Goal: Manage account settings

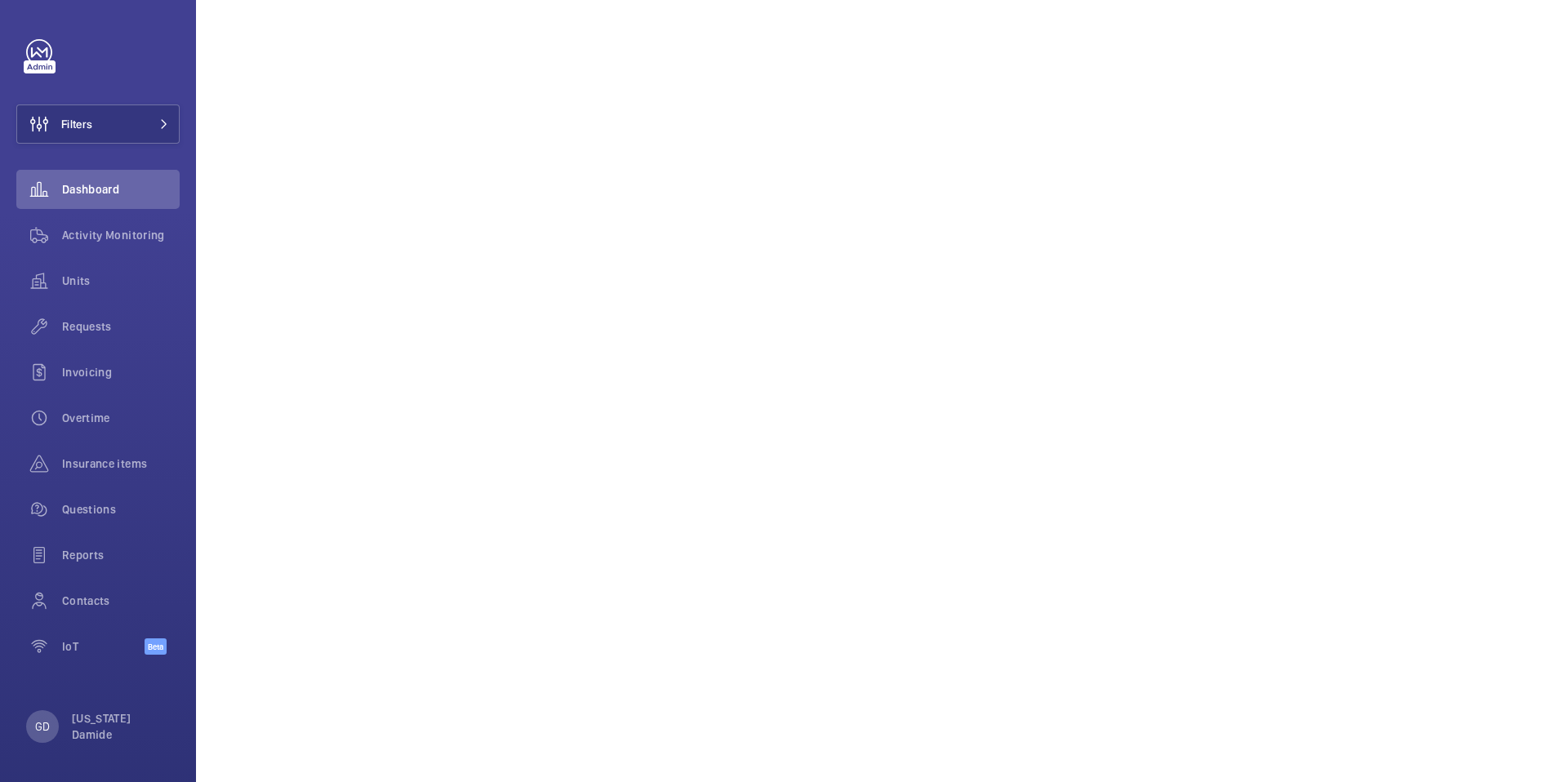
scroll to position [1410, 0]
click at [49, 726] on p "GD" at bounding box center [42, 726] width 15 height 16
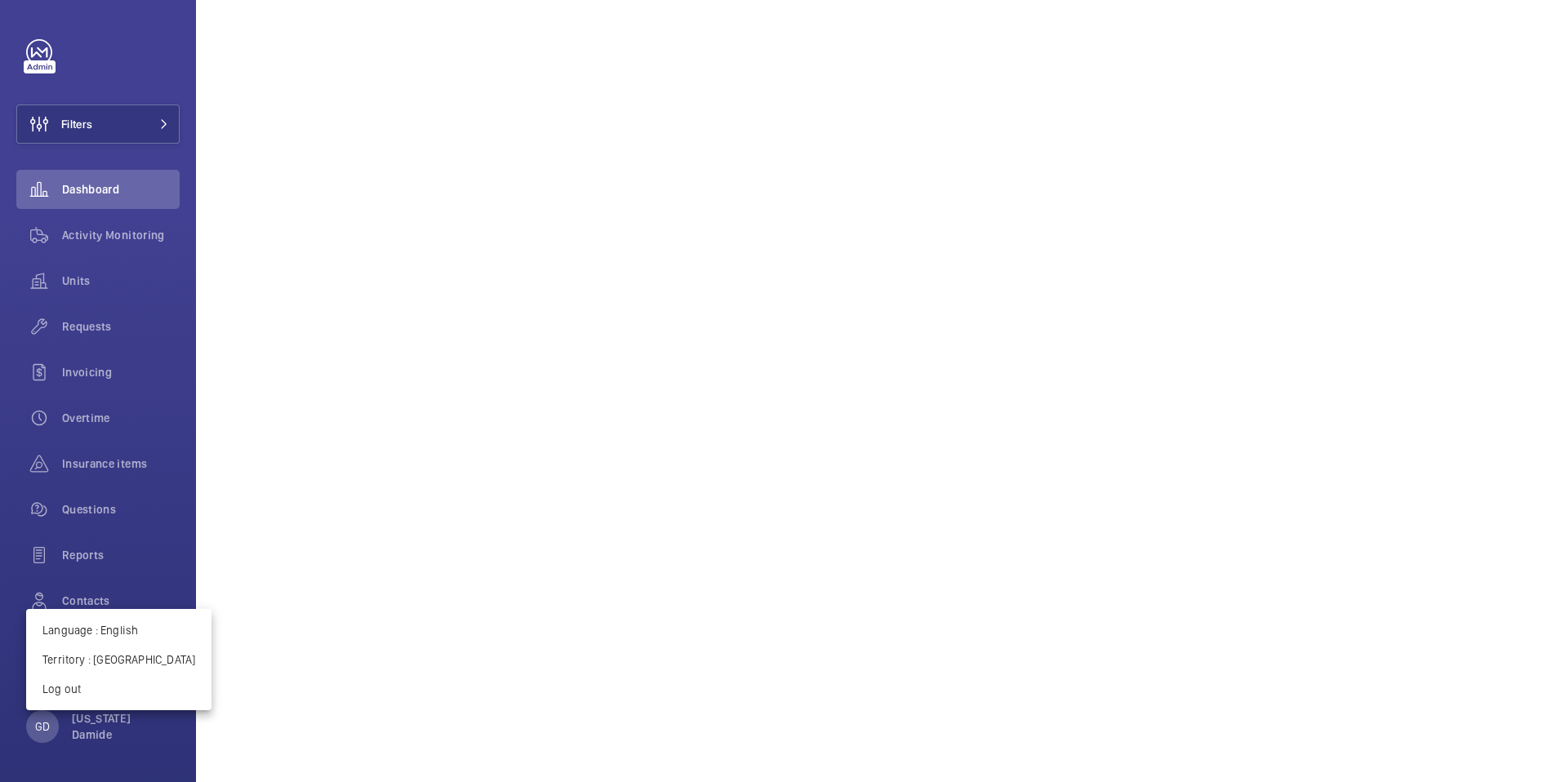
click at [50, 726] on div at bounding box center [784, 391] width 1568 height 782
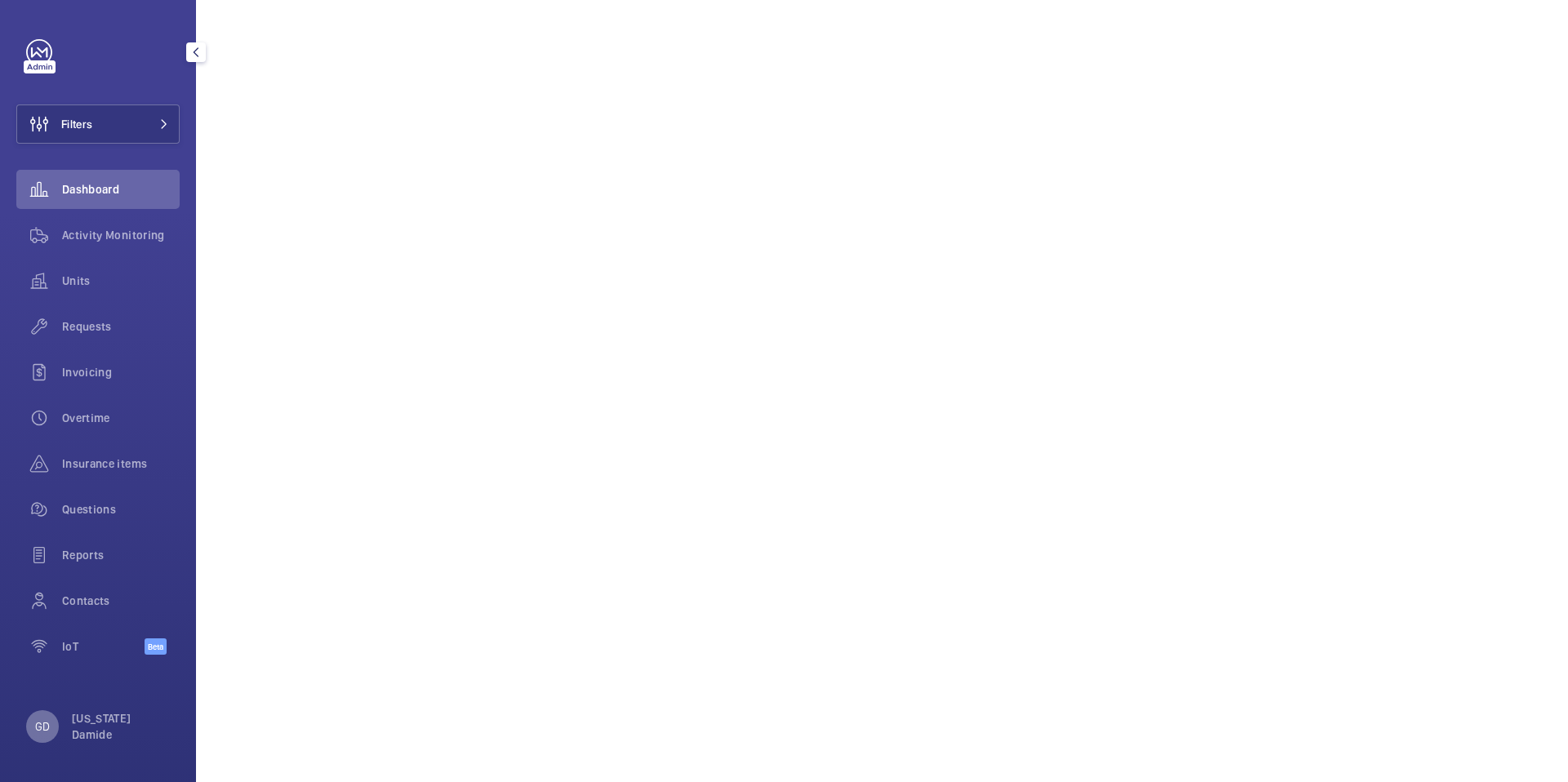
click at [37, 730] on p "GD" at bounding box center [42, 726] width 15 height 16
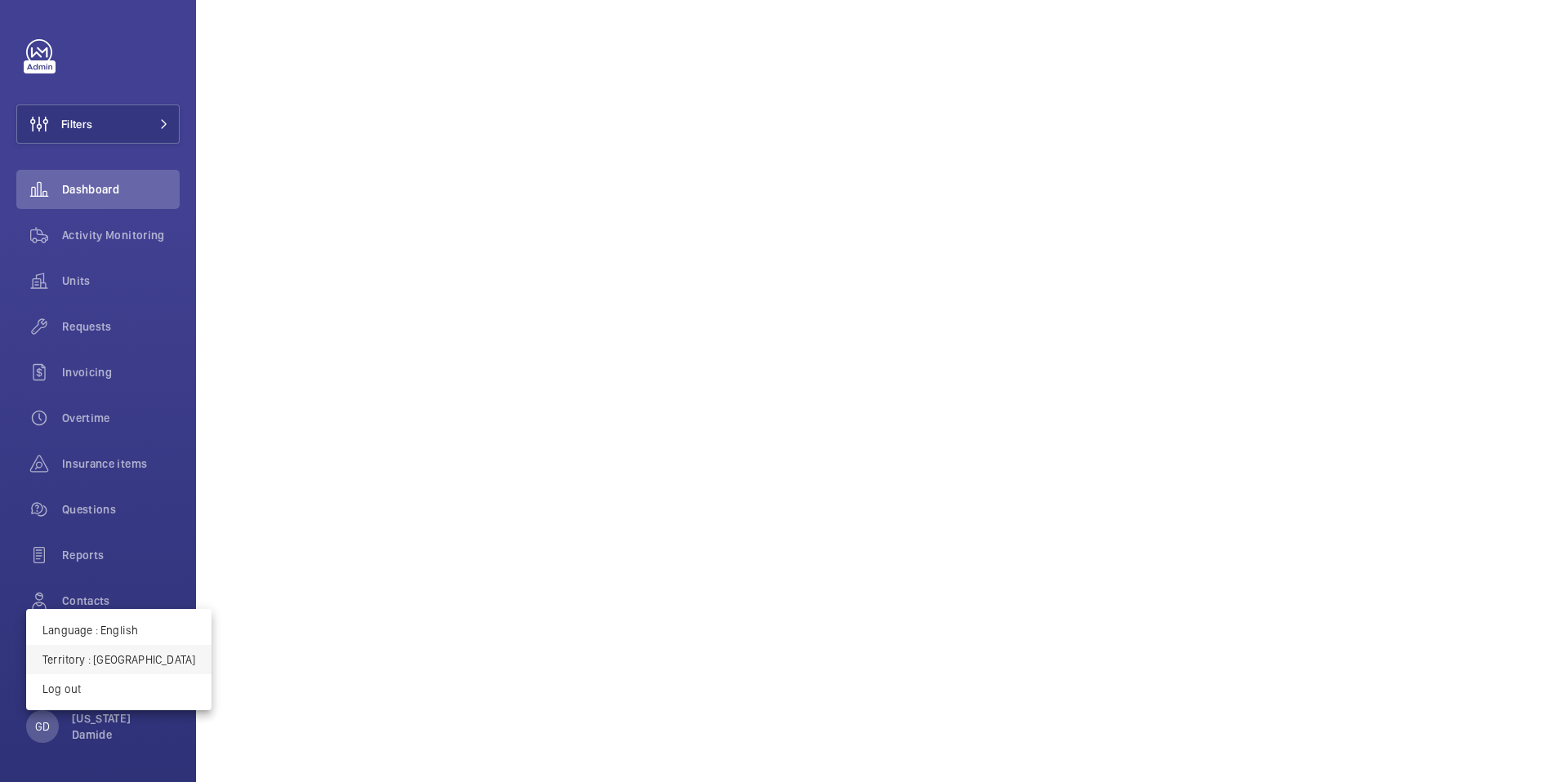
click at [129, 659] on p "Territory : [GEOGRAPHIC_DATA]" at bounding box center [119, 660] width 153 height 16
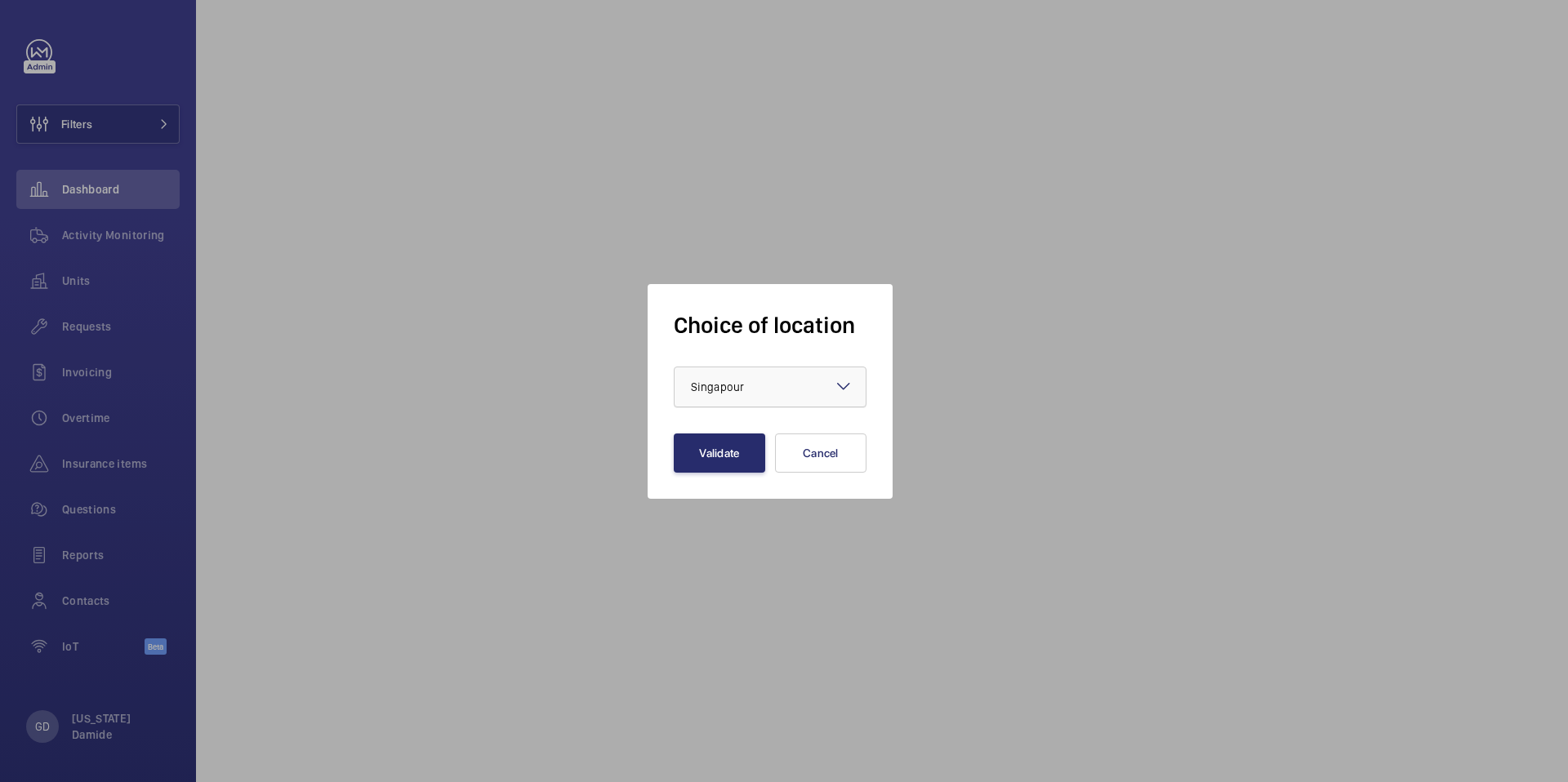
click at [729, 395] on div at bounding box center [770, 387] width 192 height 40
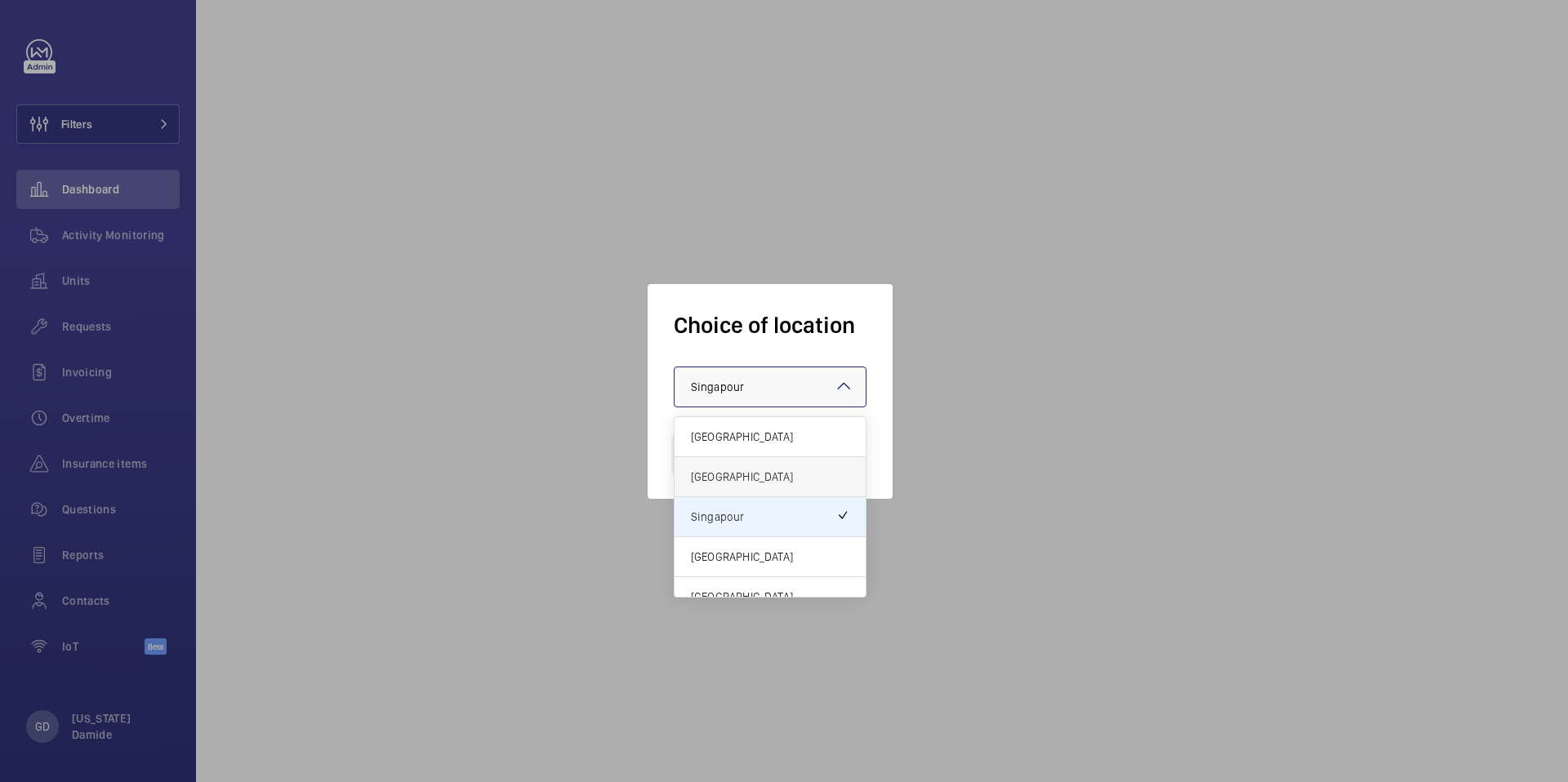
click at [752, 471] on span "[GEOGRAPHIC_DATA]" at bounding box center [770, 476] width 159 height 16
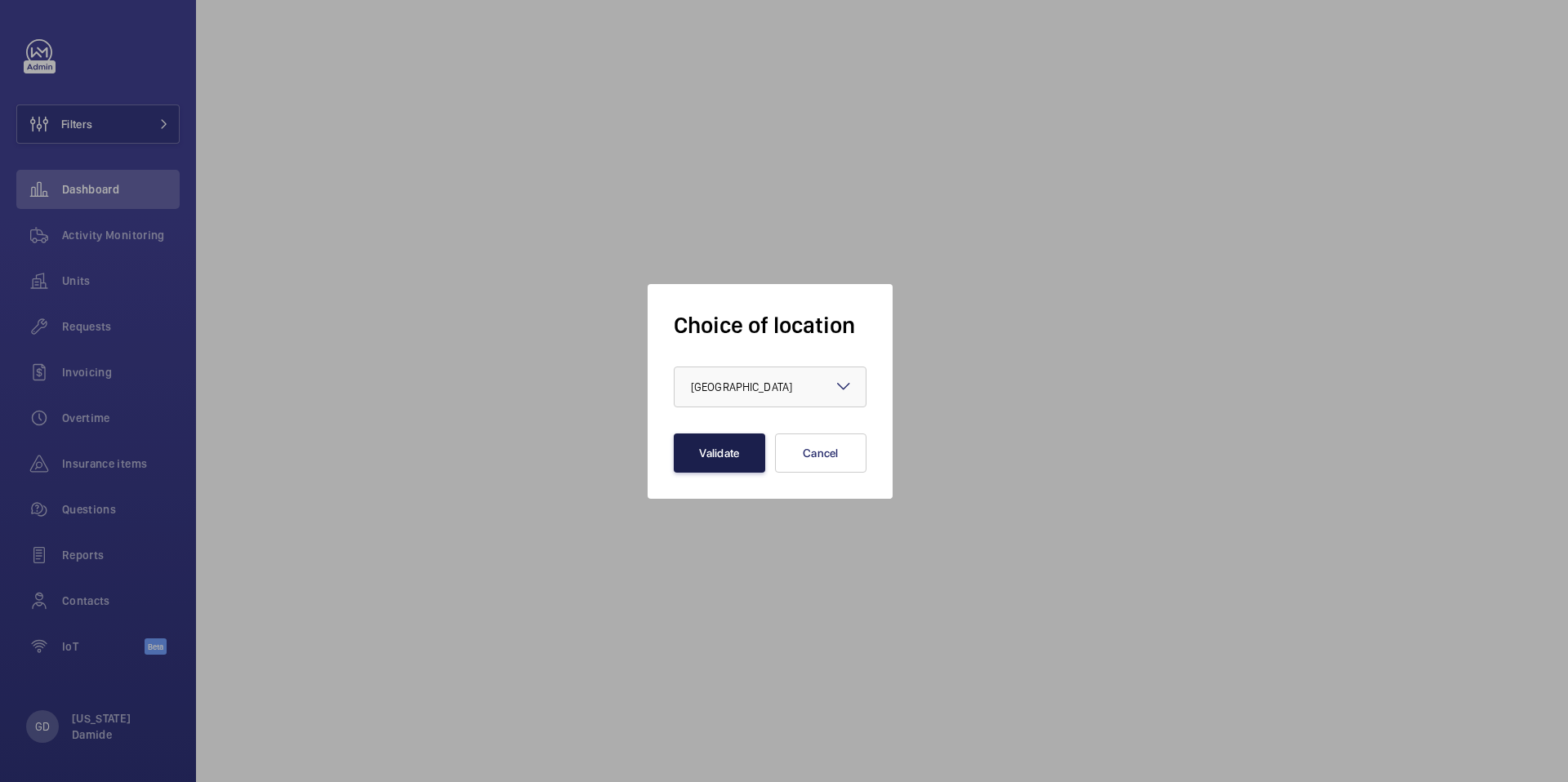
click at [722, 458] on button "Validate" at bounding box center [719, 454] width 91 height 40
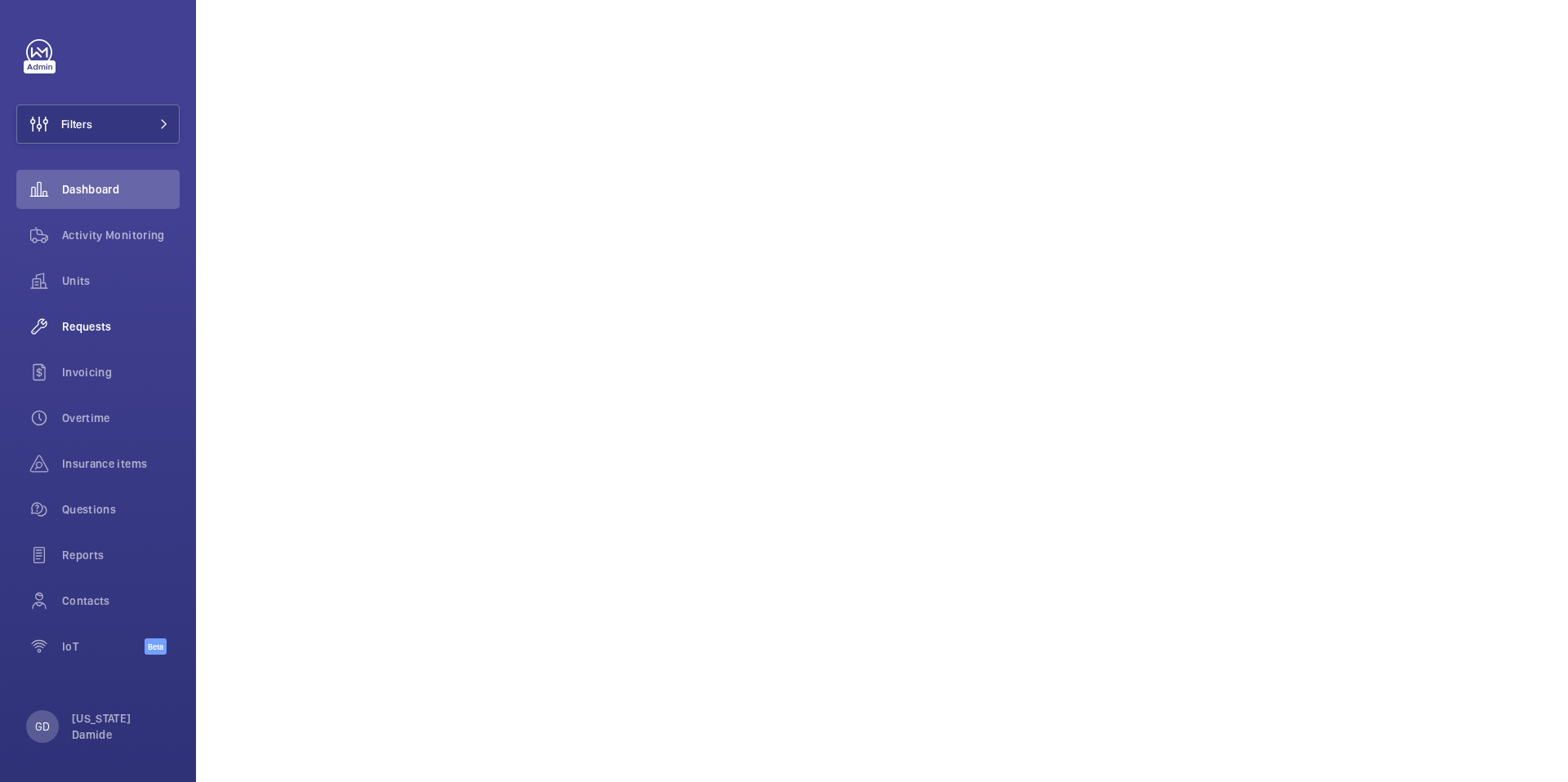
scroll to position [1400, 0]
click at [45, 731] on p "GD" at bounding box center [42, 726] width 15 height 16
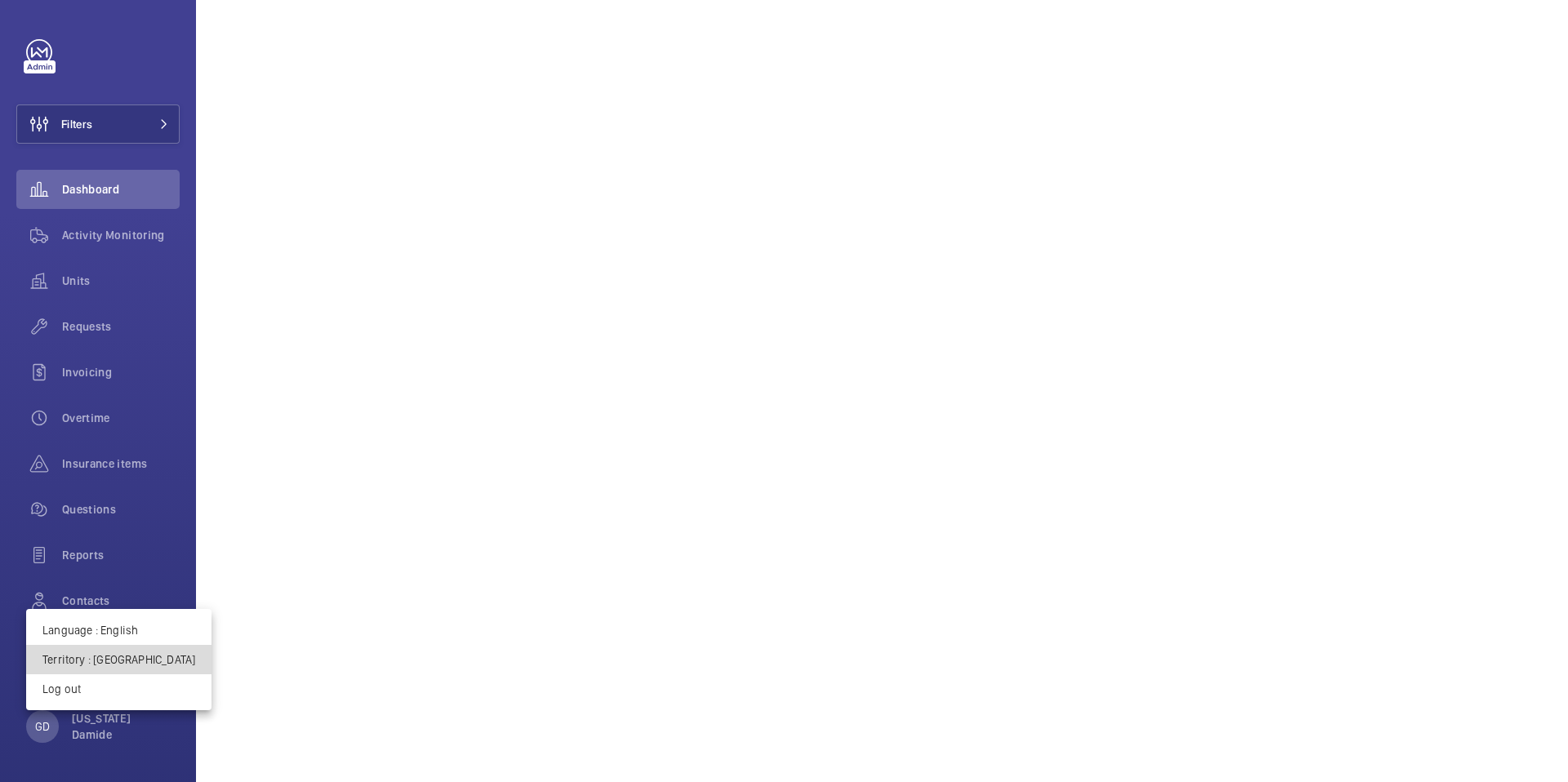
click at [137, 654] on p "Territory : United Kingdom" at bounding box center [119, 660] width 153 height 16
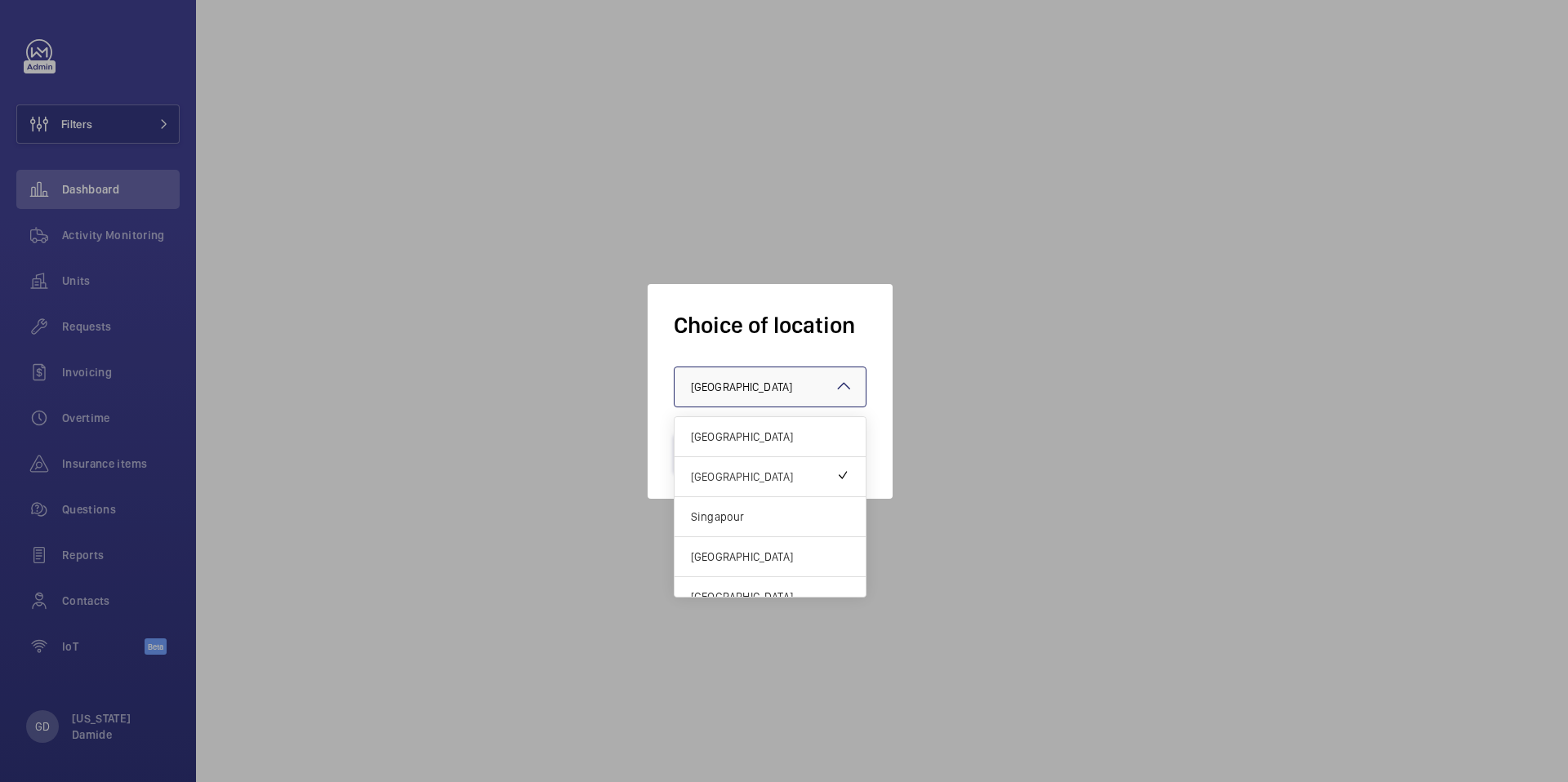
click at [727, 385] on span "[GEOGRAPHIC_DATA]" at bounding box center [741, 387] width 101 height 13
click at [729, 446] on div "[GEOGRAPHIC_DATA]" at bounding box center [770, 438] width 192 height 40
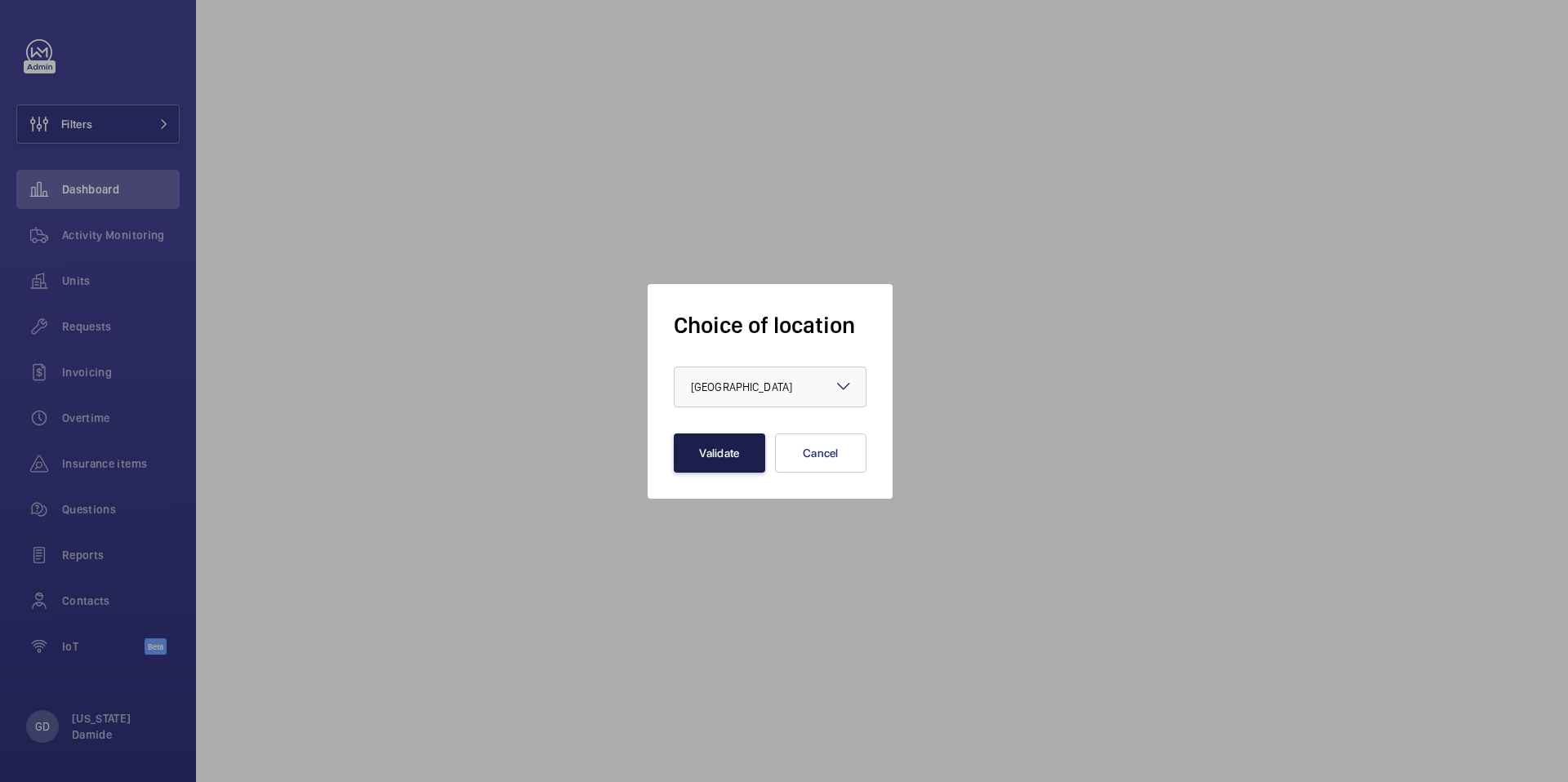
click at [729, 456] on button "Validate" at bounding box center [719, 454] width 91 height 40
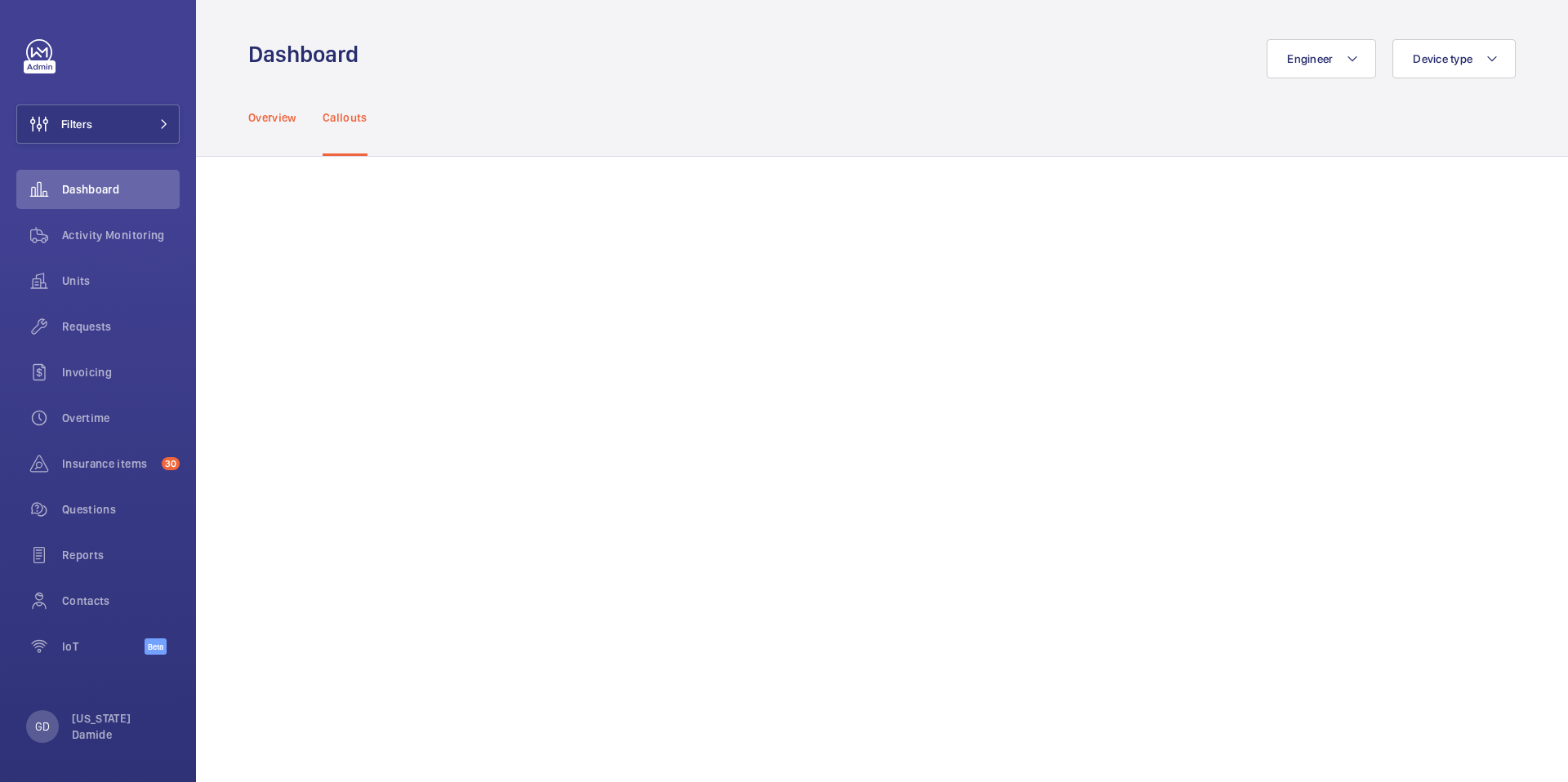
click at [263, 118] on p "Overview" at bounding box center [272, 117] width 49 height 16
click at [348, 113] on p "Callouts" at bounding box center [344, 117] width 45 height 16
click at [284, 118] on p "Overview" at bounding box center [272, 117] width 49 height 16
click at [343, 111] on p "Callouts" at bounding box center [344, 117] width 45 height 16
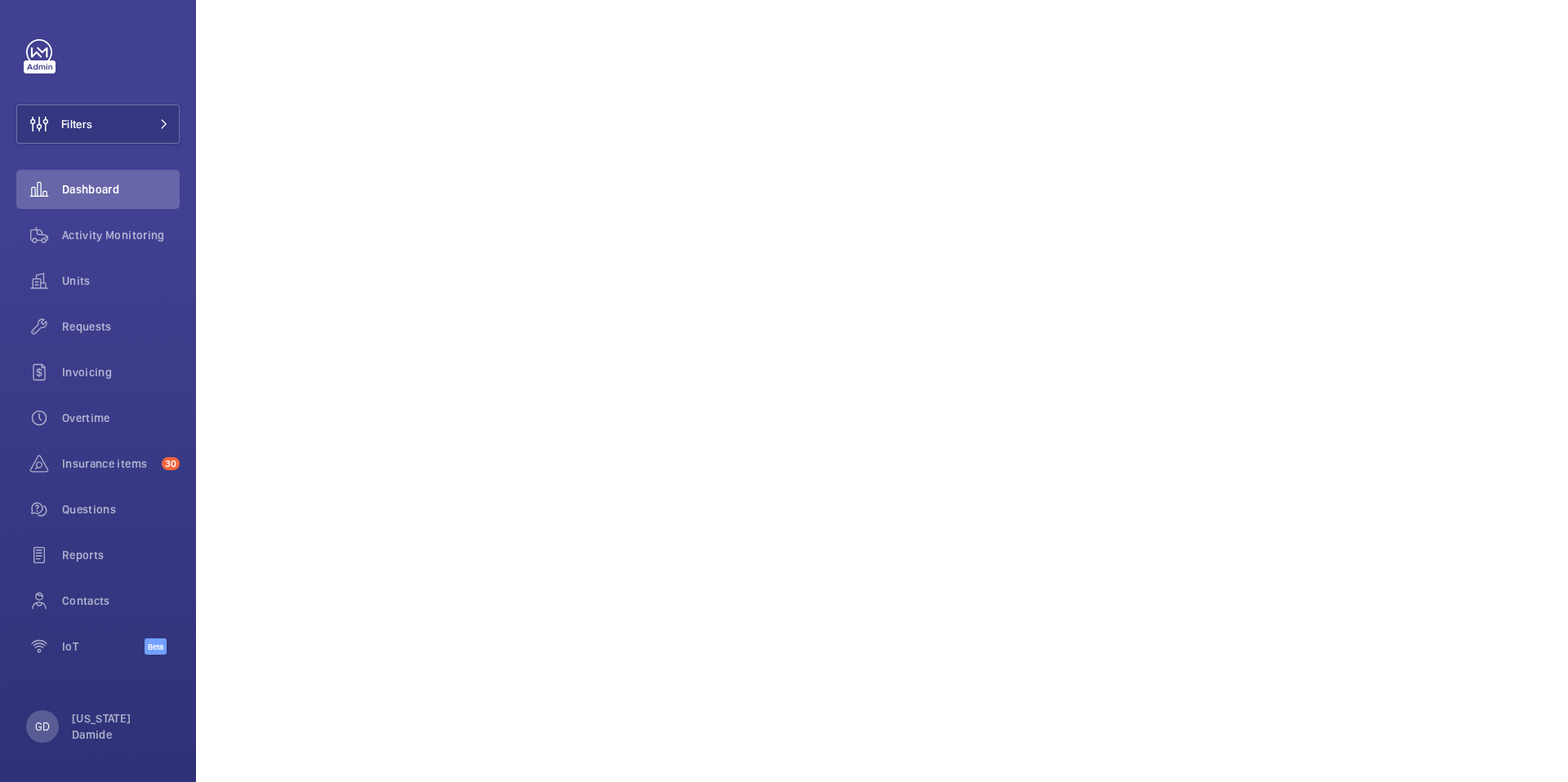
scroll to position [1425, 0]
